Goal: Transaction & Acquisition: Purchase product/service

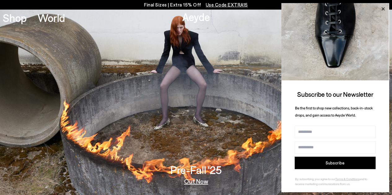
click at [385, 8] on icon at bounding box center [383, 9] width 8 height 8
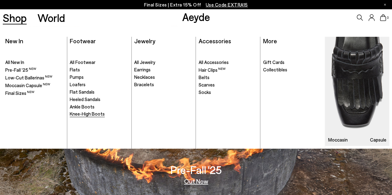
click at [86, 113] on span "Knee-High Boots" at bounding box center [87, 114] width 35 height 6
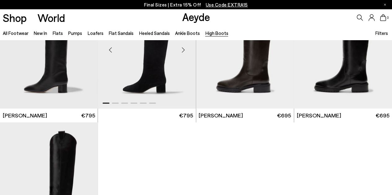
scroll to position [155, 0]
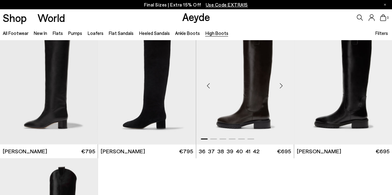
click at [236, 107] on img "1 / 6" at bounding box center [245, 83] width 98 height 123
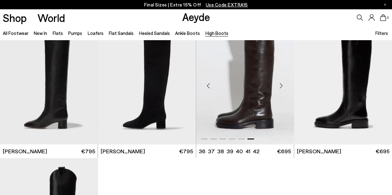
click at [266, 115] on img "6 / 6" at bounding box center [245, 83] width 98 height 123
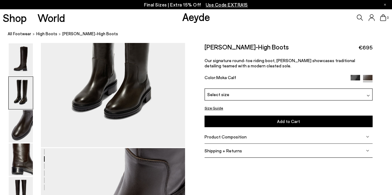
scroll to position [248, 0]
